Goal: Information Seeking & Learning: Understand process/instructions

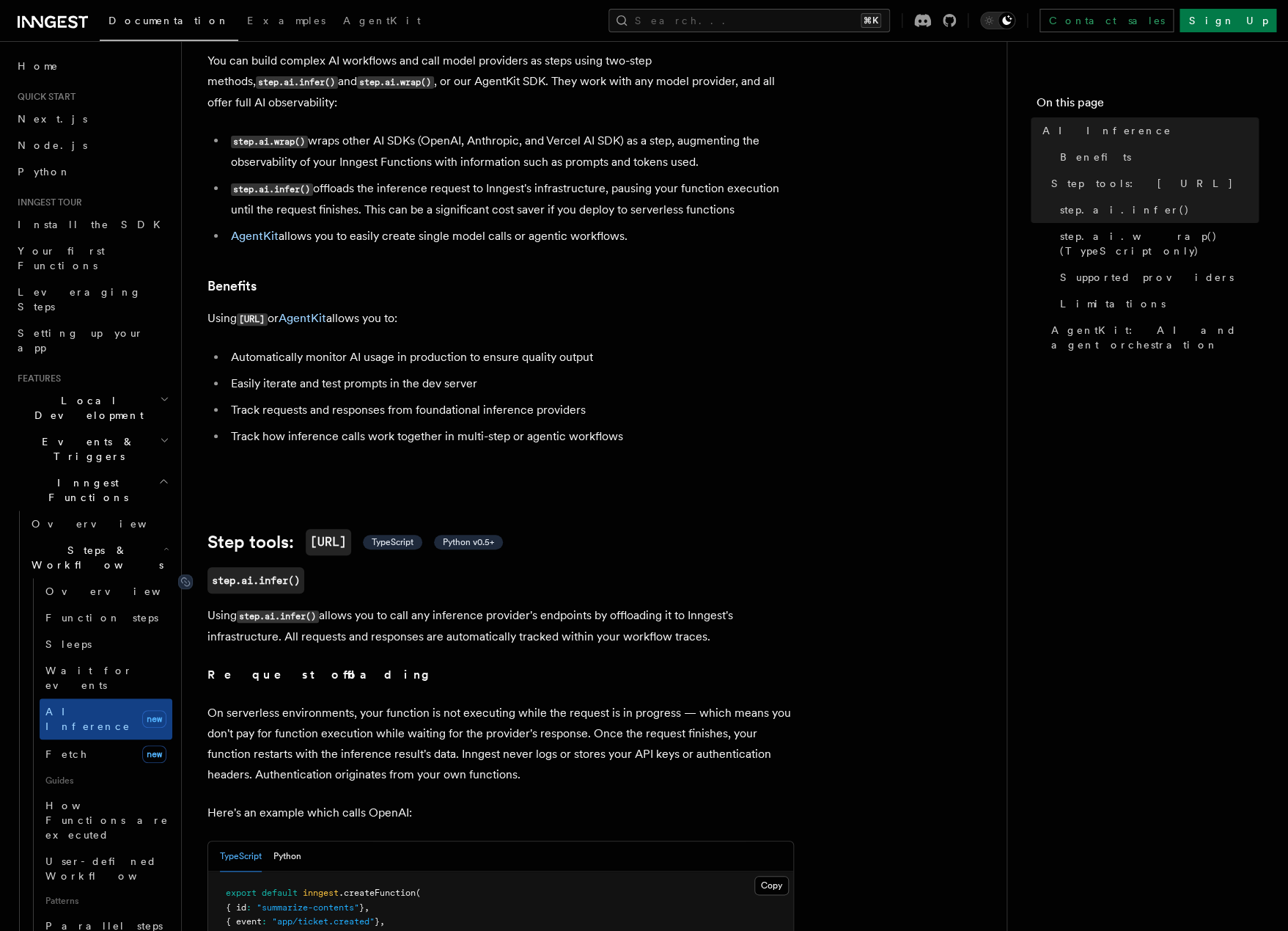
scroll to position [79, 0]
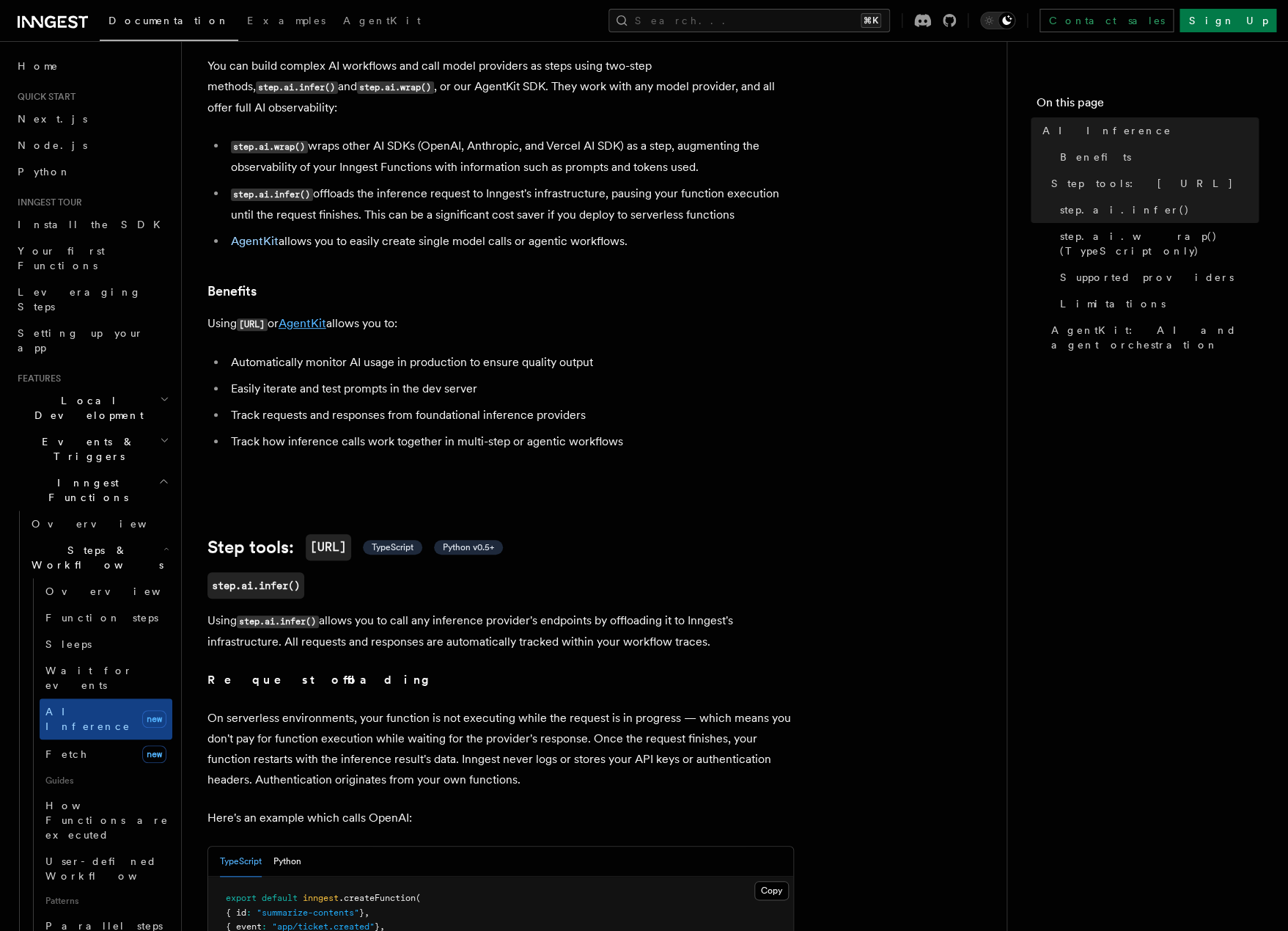
click at [323, 316] on link "AgentKit" at bounding box center [302, 323] width 48 height 14
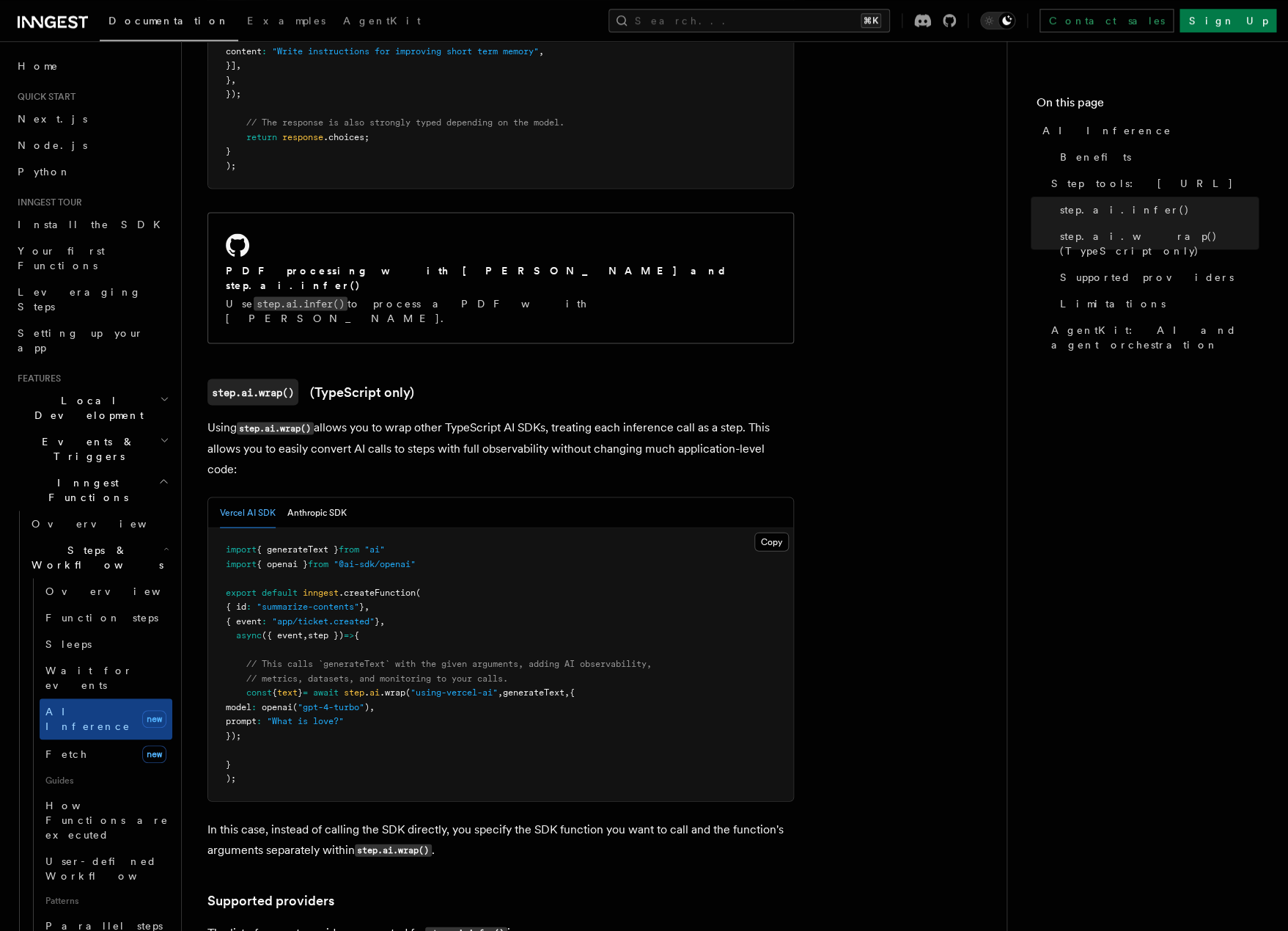
scroll to position [1262, 0]
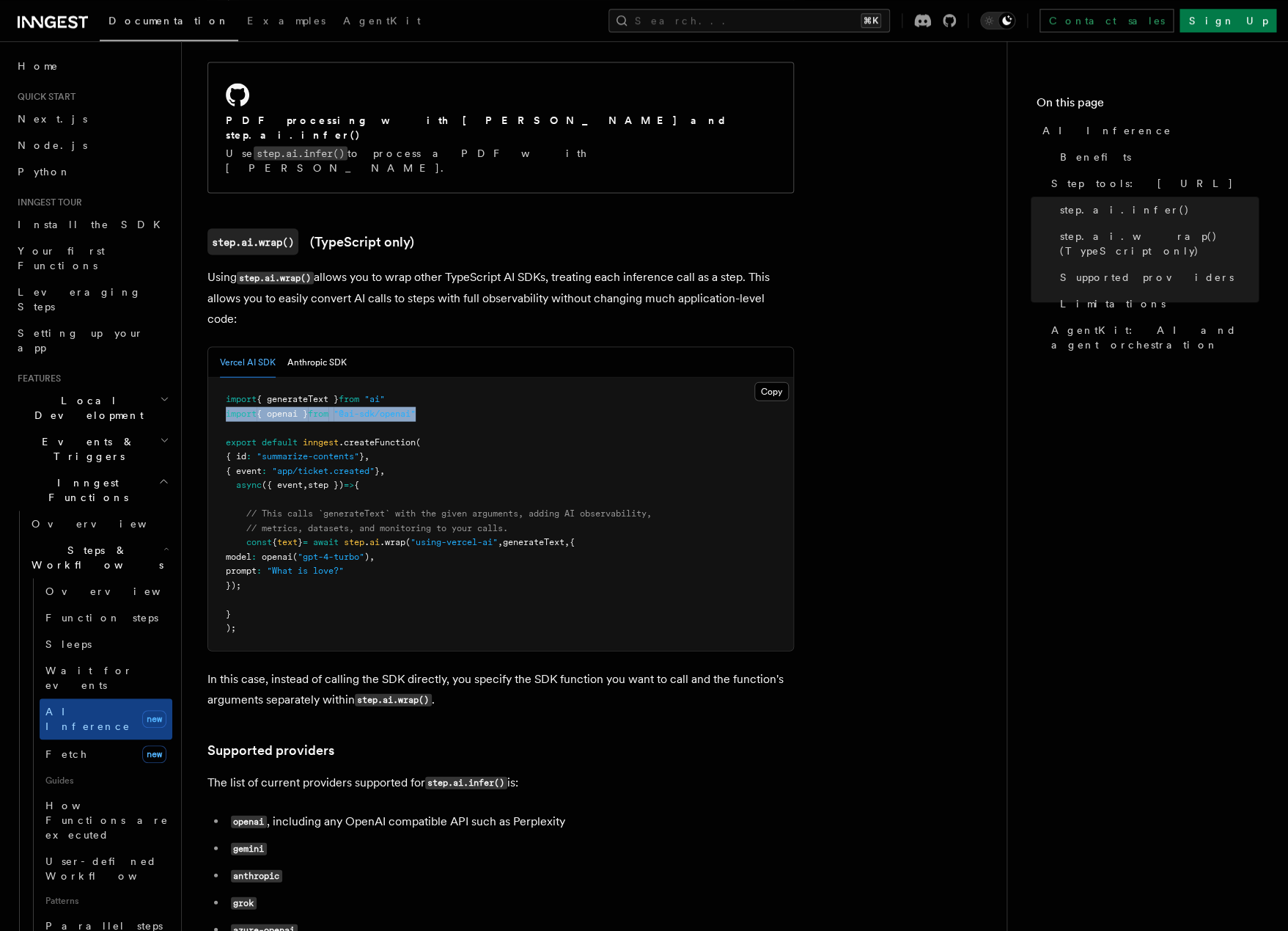
drag, startPoint x: 440, startPoint y: 364, endPoint x: 206, endPoint y: 371, distance: 234.1
click at [208, 377] on pre "import { generateText } from "ai" import { openai } from "@ai-sdk/openai" expor…" at bounding box center [500, 513] width 585 height 272
copy span "import { openai } from "@ai-sdk/openai""
click at [560, 537] on span "generateText" at bounding box center [534, 542] width 62 height 10
drag, startPoint x: 408, startPoint y: 355, endPoint x: 204, endPoint y: 355, distance: 204.0
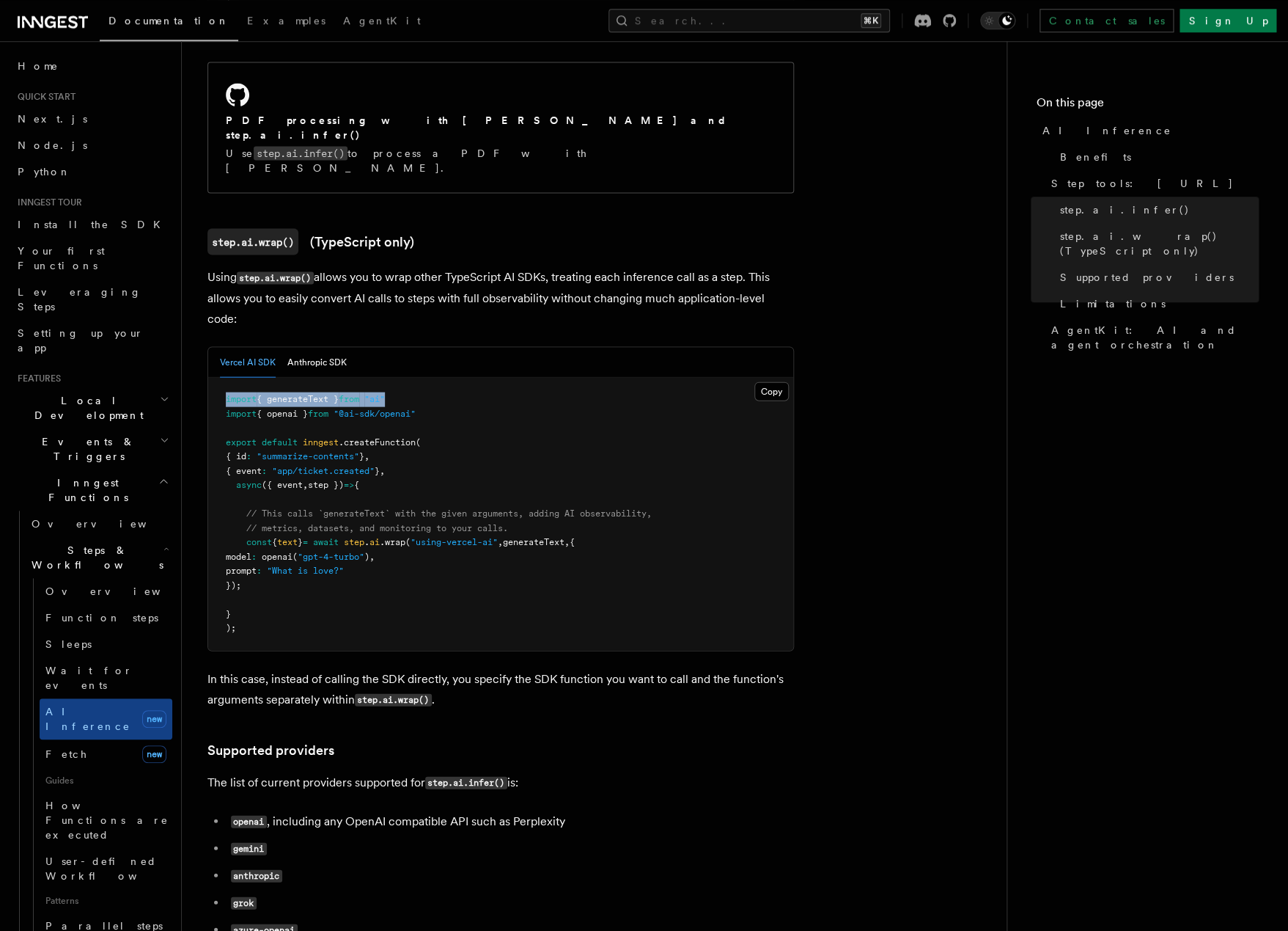
click at [208, 377] on pre "import { generateText } from "ai" import { openai } from "@ai-sdk/openai" expor…" at bounding box center [500, 513] width 585 height 272
copy span "import { generateText } from "ai""
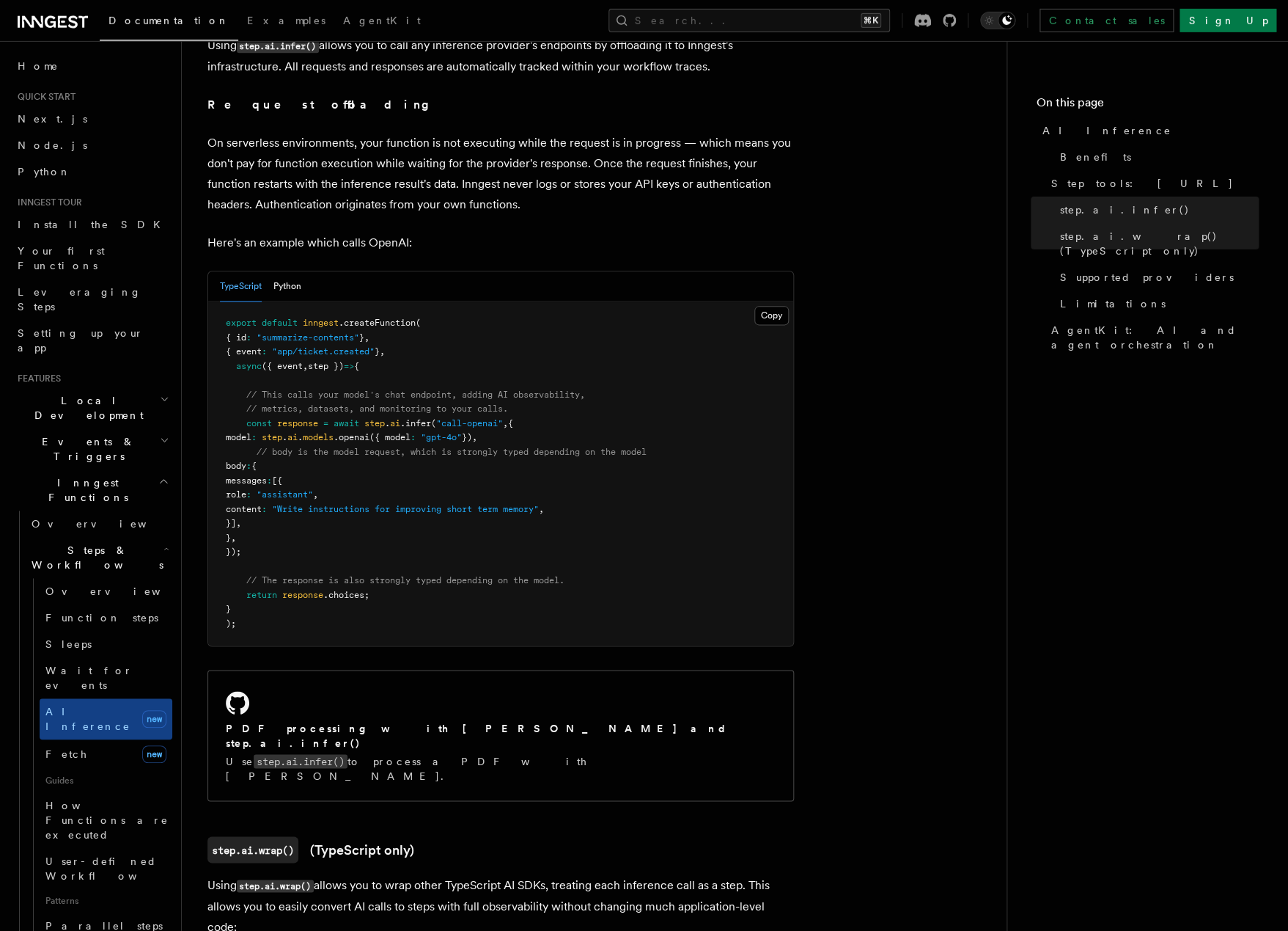
scroll to position [649, 0]
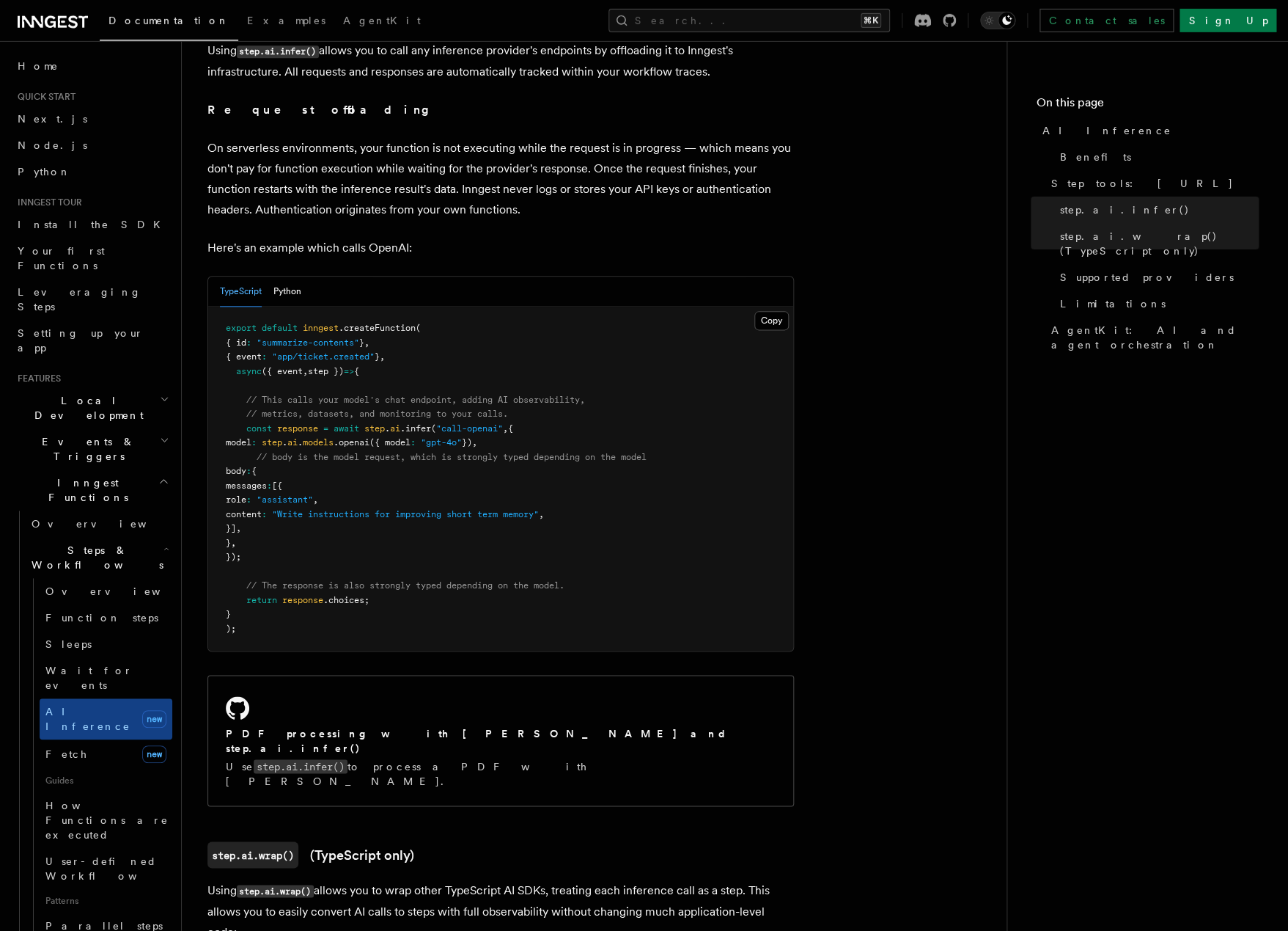
click at [398, 460] on pre "export default inngest .createFunction ( { id : "summarize-contents" } , { even…" at bounding box center [500, 479] width 585 height 344
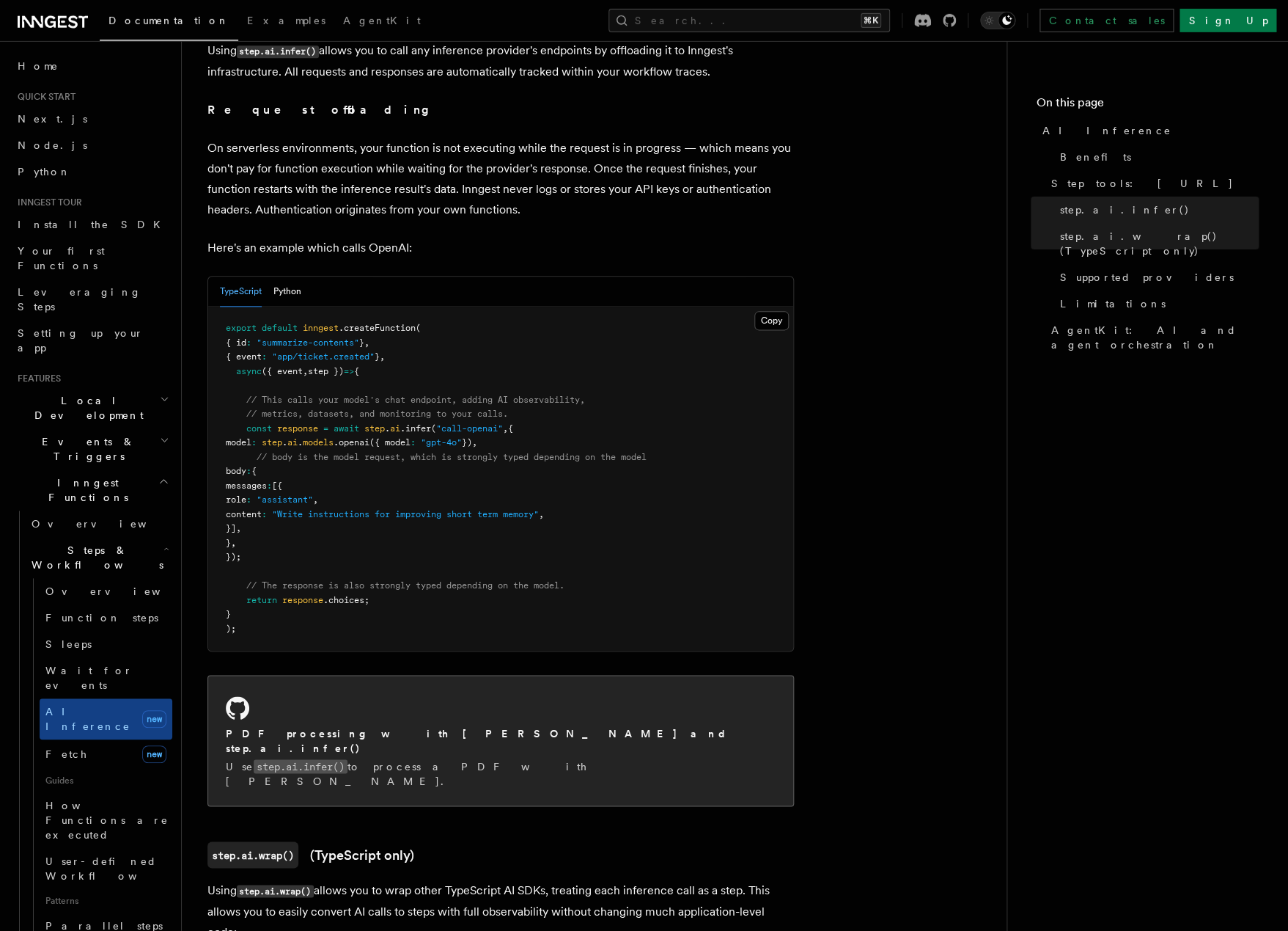
click at [296, 759] on code "step.ai.infer()" at bounding box center [301, 766] width 94 height 14
click at [291, 759] on code "step.ai.infer()" at bounding box center [301, 766] width 94 height 14
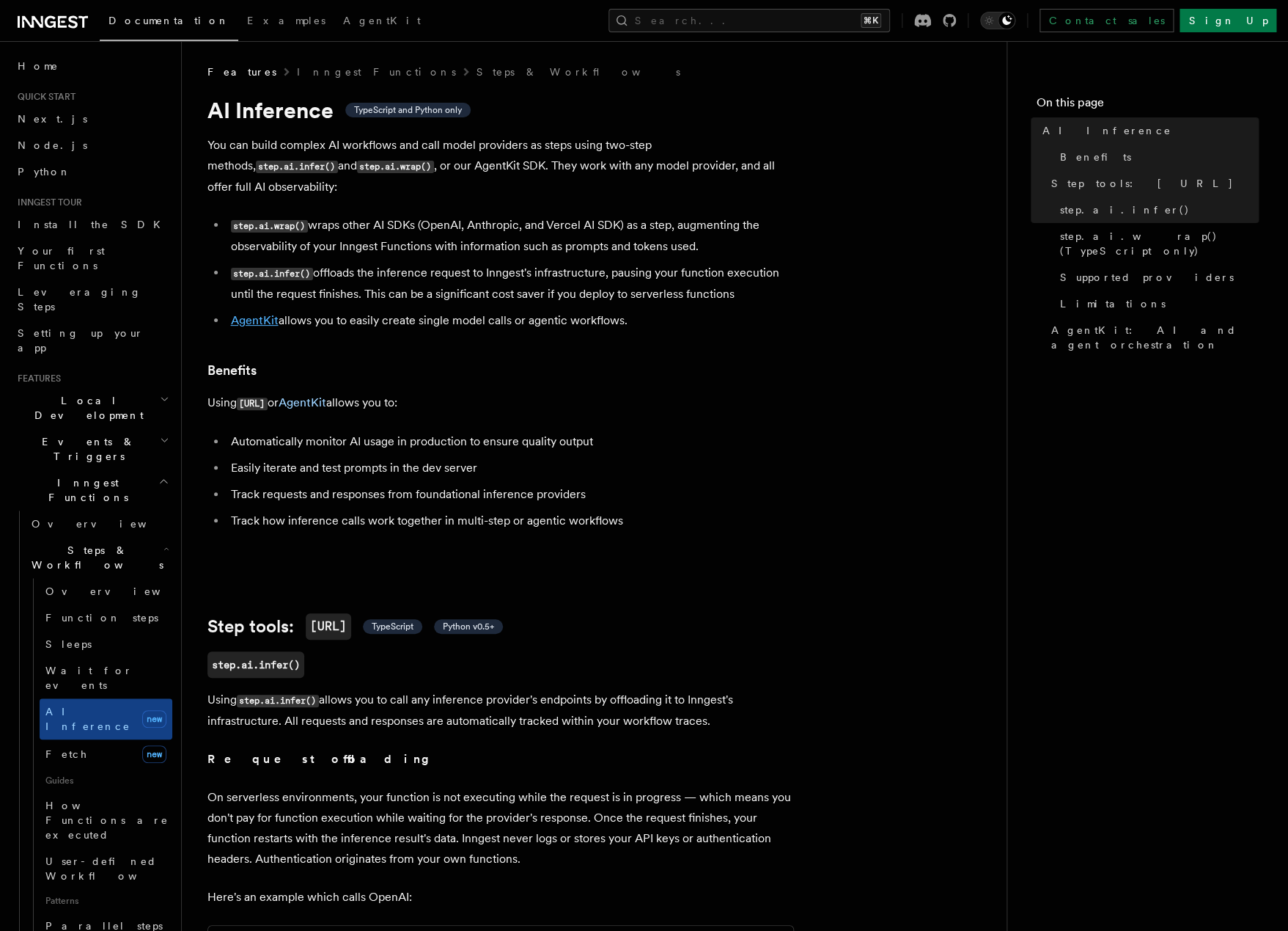
click at [252, 313] on link "AgentKit" at bounding box center [254, 320] width 48 height 14
